Goal: Information Seeking & Learning: Learn about a topic

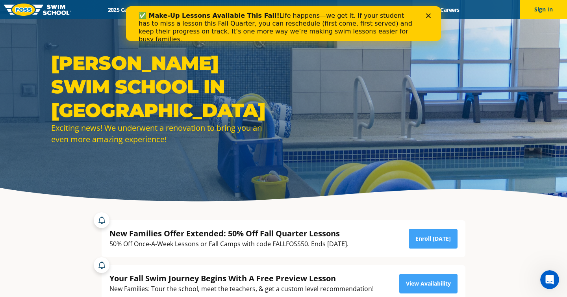
click at [431, 16] on div "Close" at bounding box center [430, 15] width 8 height 5
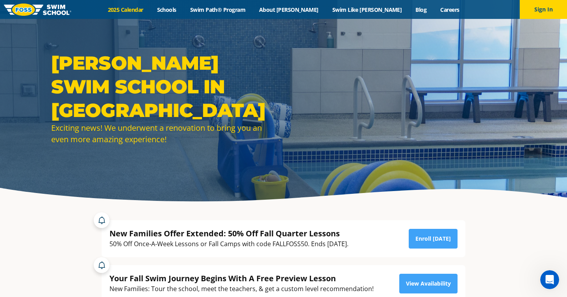
click at [150, 9] on link "2025 Calendar" at bounding box center [125, 9] width 49 height 7
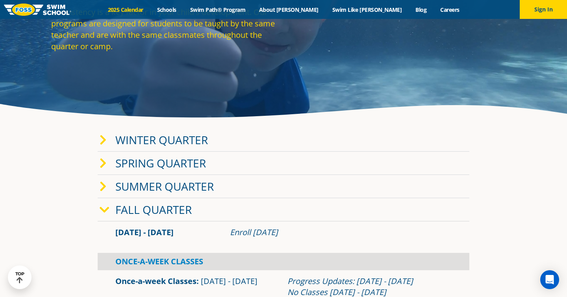
scroll to position [51, 0]
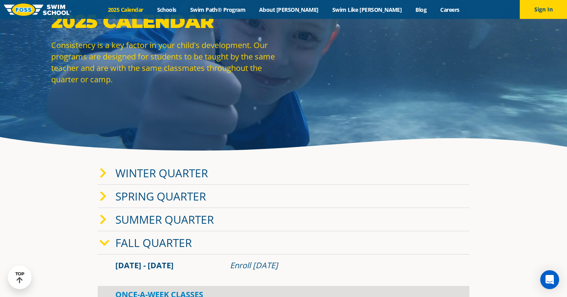
click at [116, 173] on link "Winter Quarter" at bounding box center [161, 172] width 92 height 15
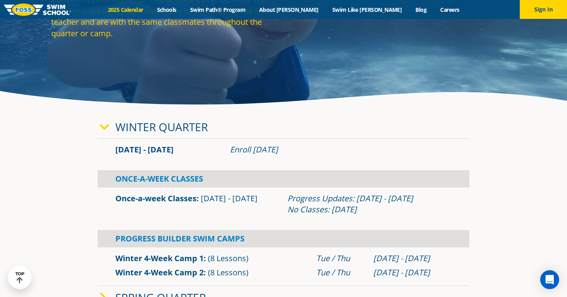
scroll to position [78, 0]
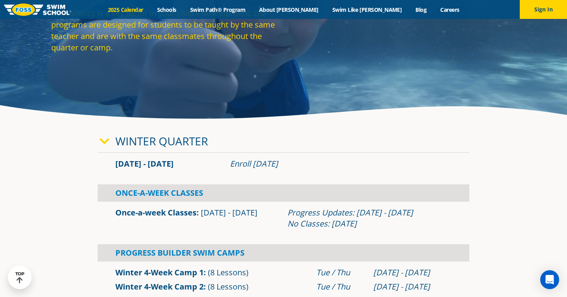
click at [162, 162] on span "[DATE] - [DATE]" at bounding box center [144, 163] width 58 height 11
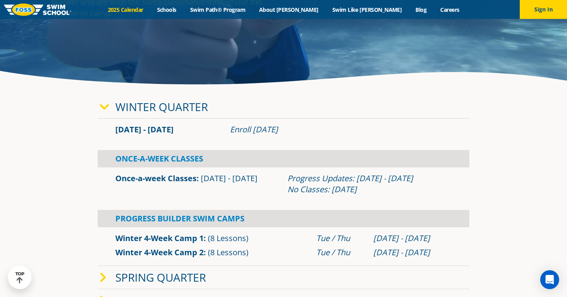
scroll to position [125, 0]
